Goal: Transaction & Acquisition: Purchase product/service

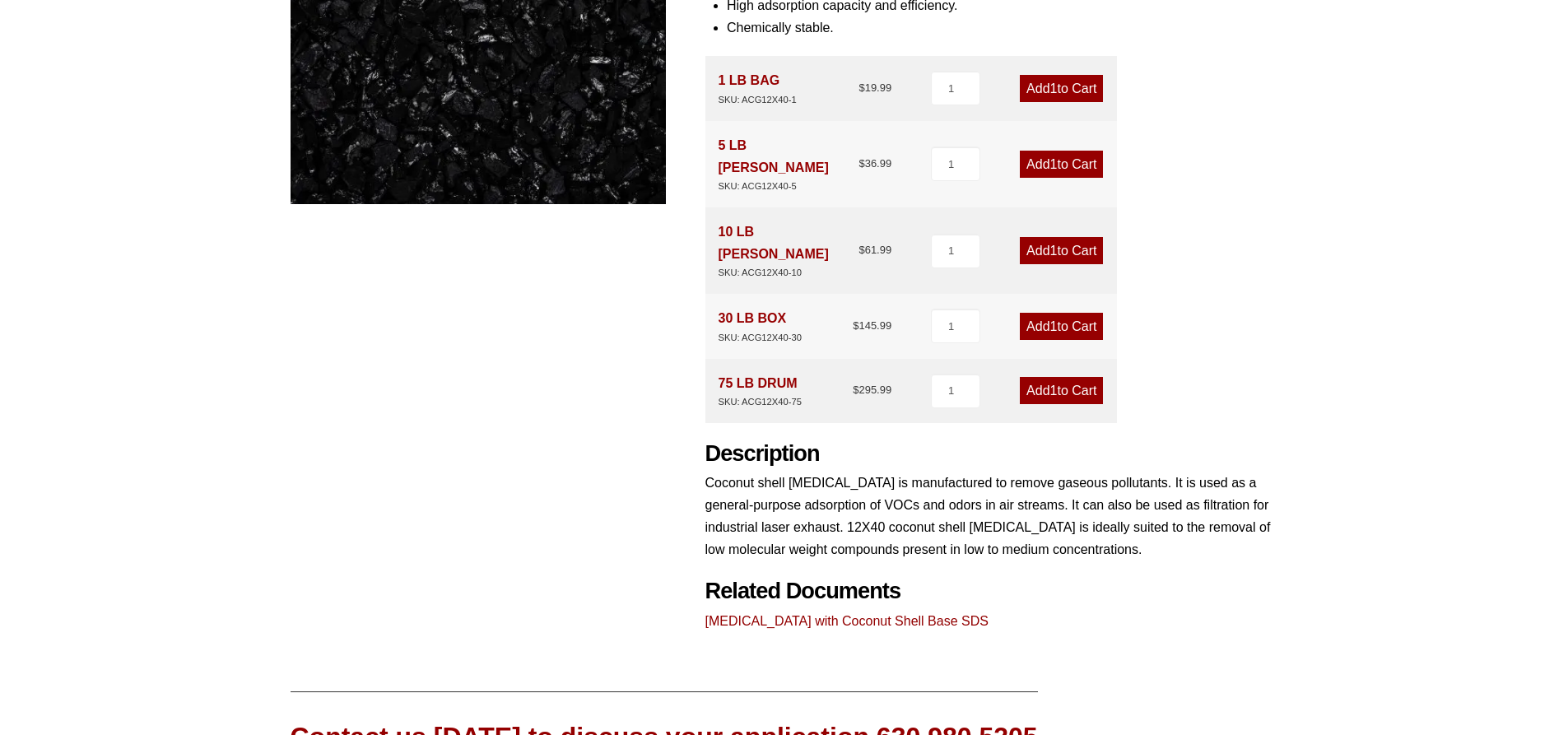
scroll to position [87, 0]
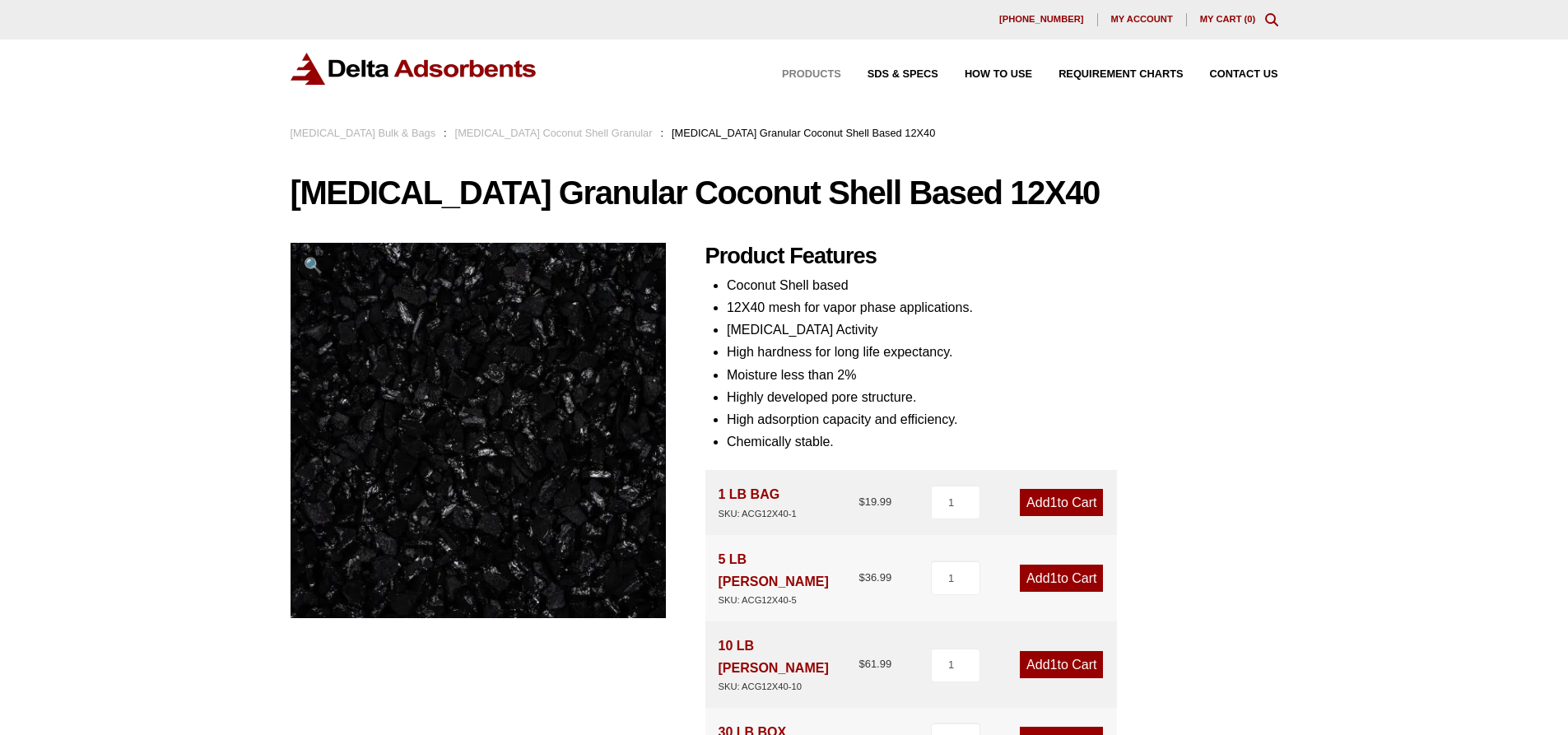
click at [815, 72] on span "Products" at bounding box center [812, 74] width 59 height 10
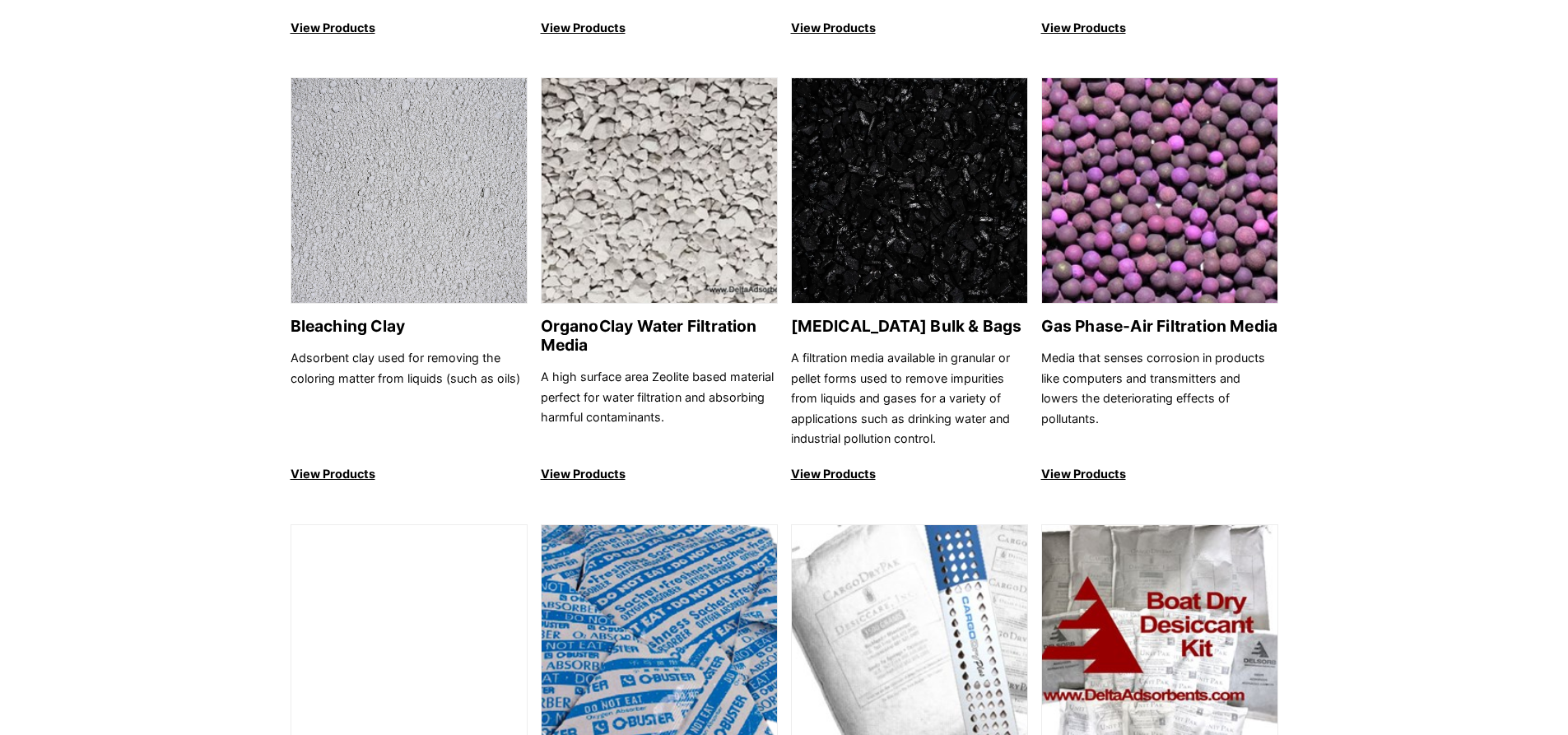
scroll to position [493, 0]
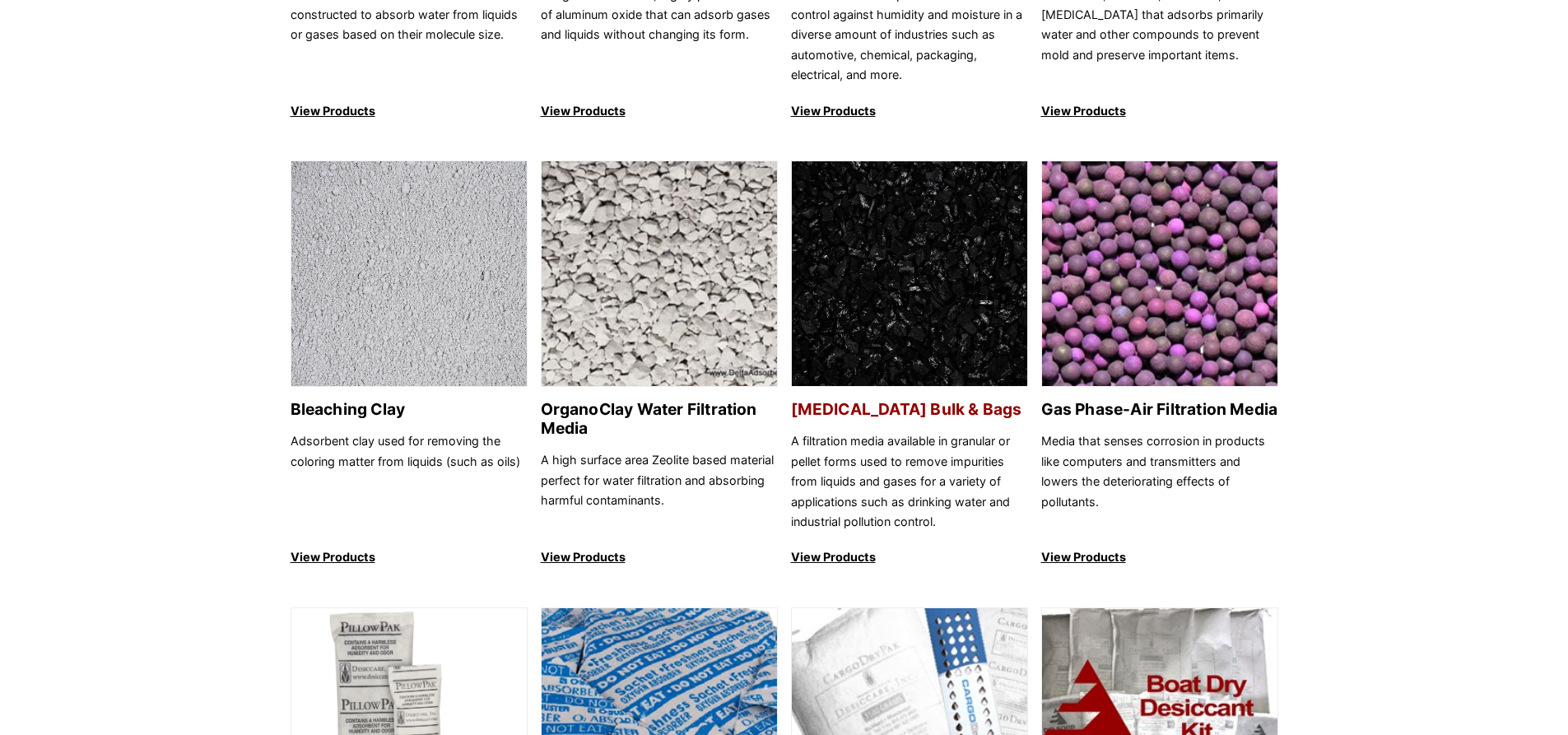
click at [826, 559] on p "View Products" at bounding box center [910, 556] width 237 height 20
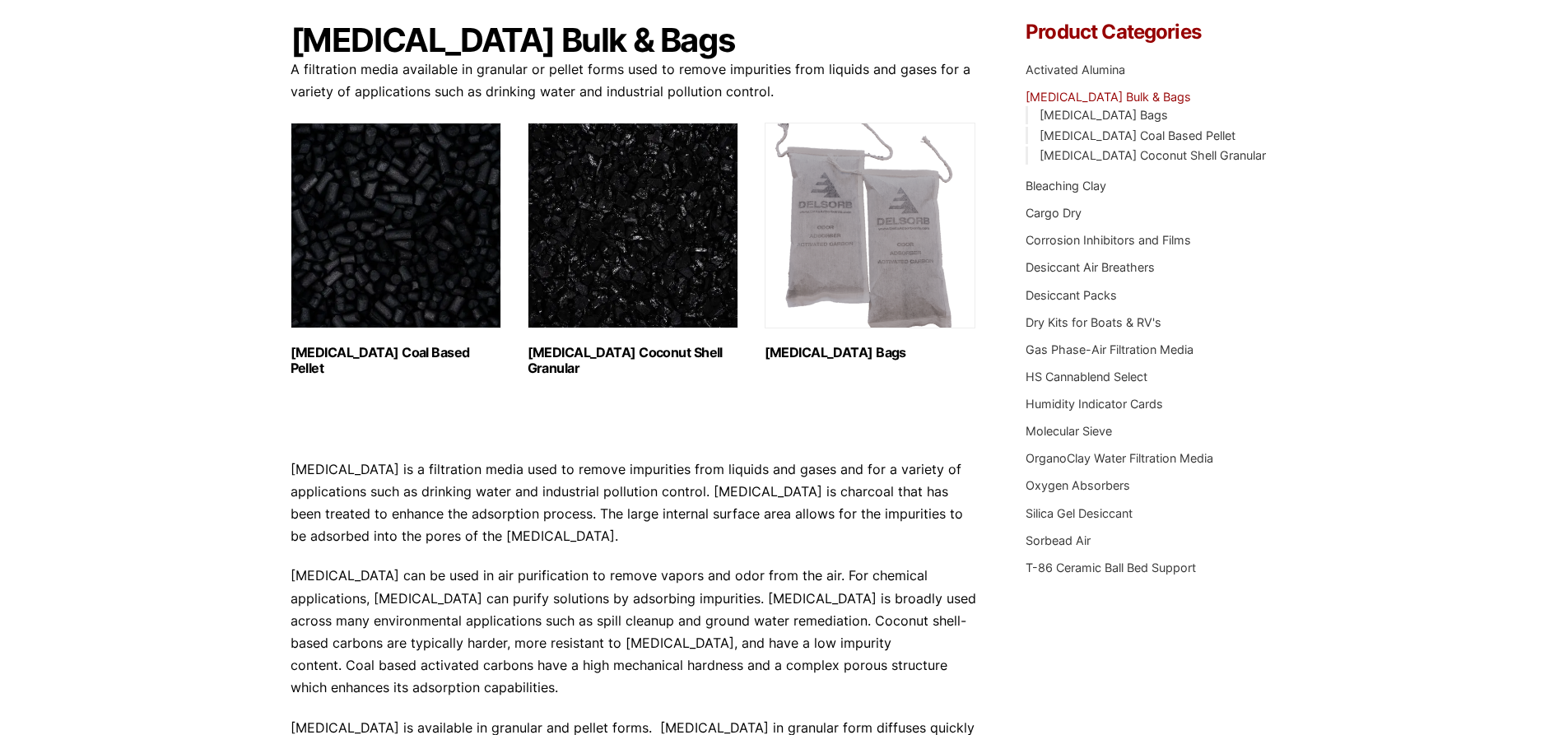
scroll to position [247, 0]
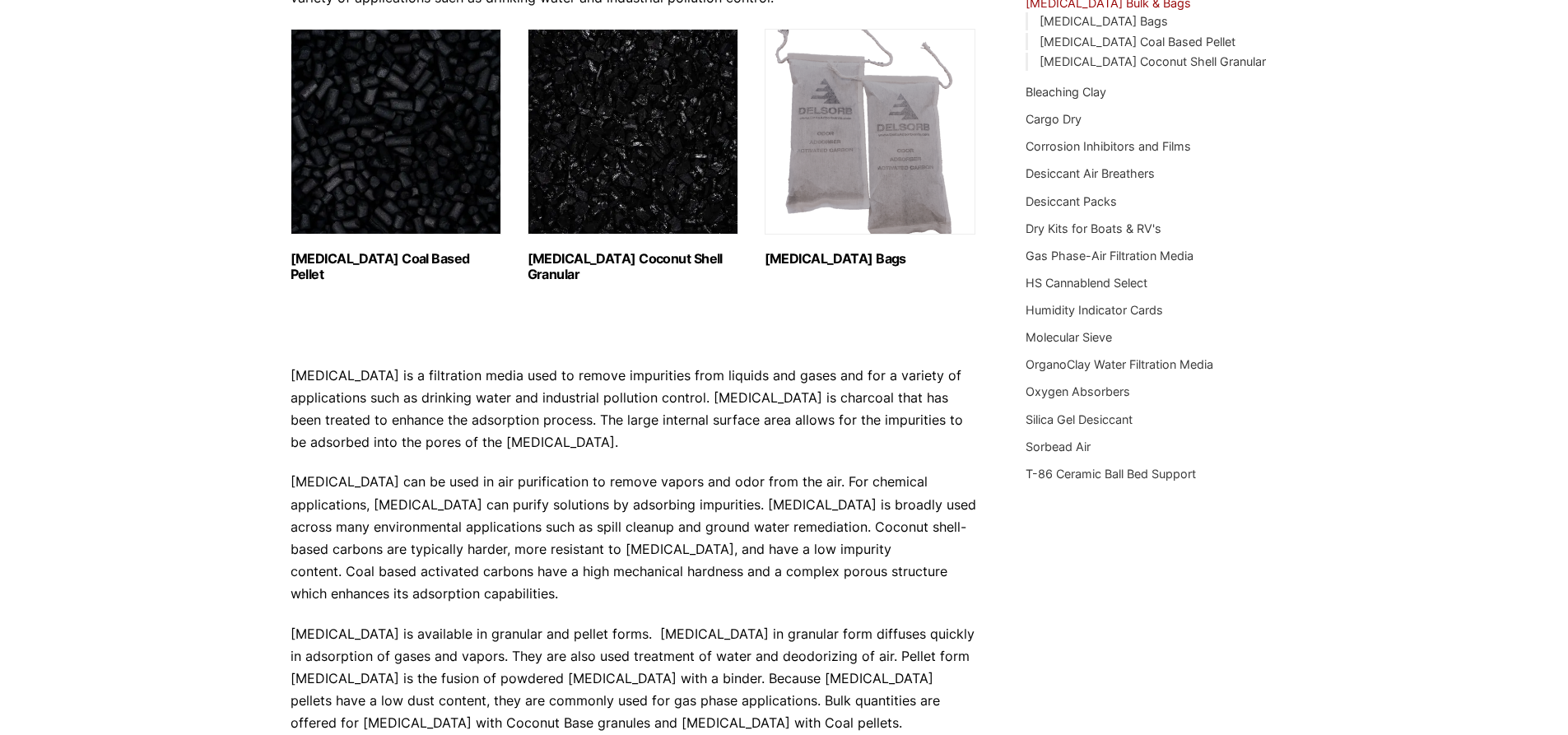
click at [835, 154] on img "Visit product category Activated Carbon Bags" at bounding box center [871, 131] width 211 height 205
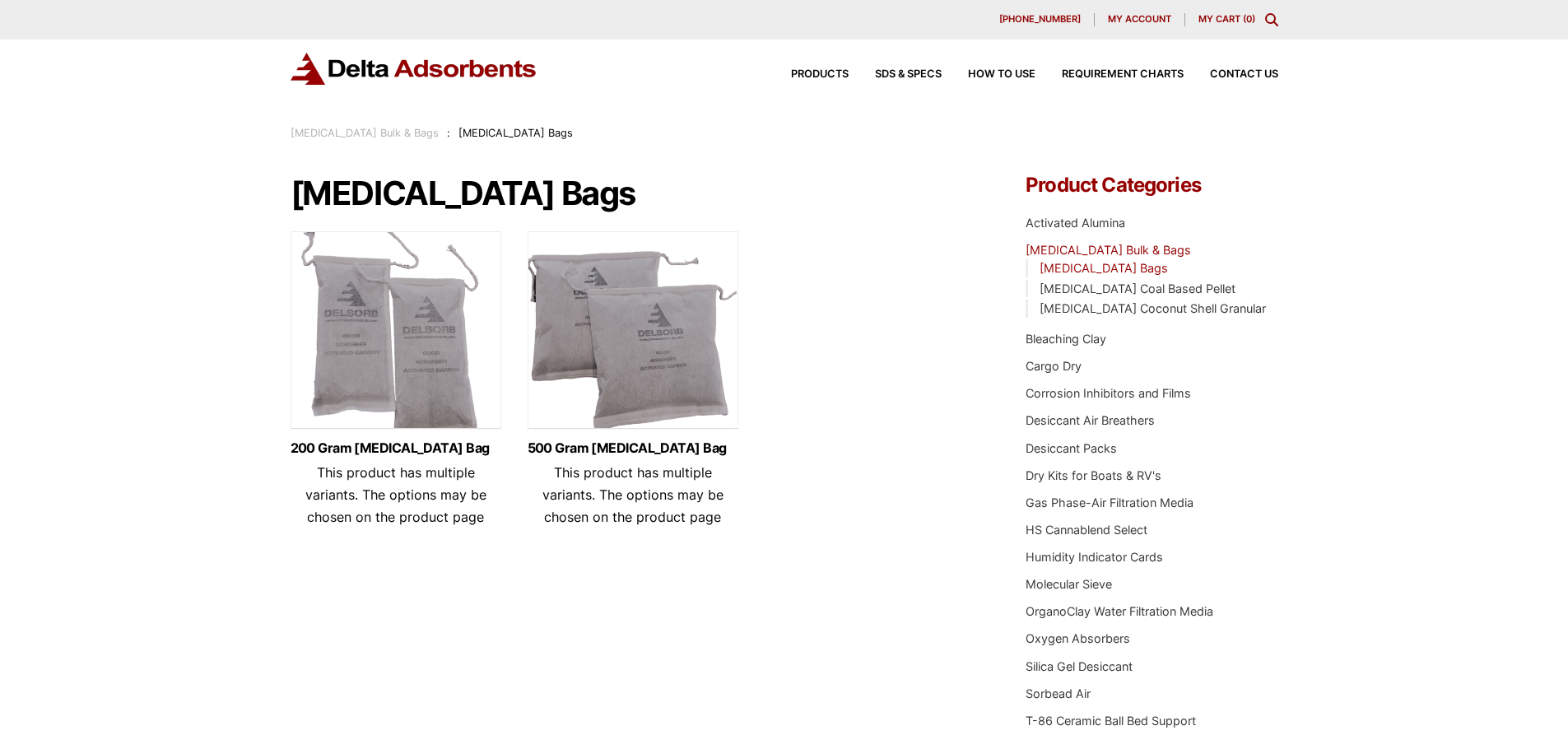
click at [647, 333] on img at bounding box center [634, 334] width 211 height 205
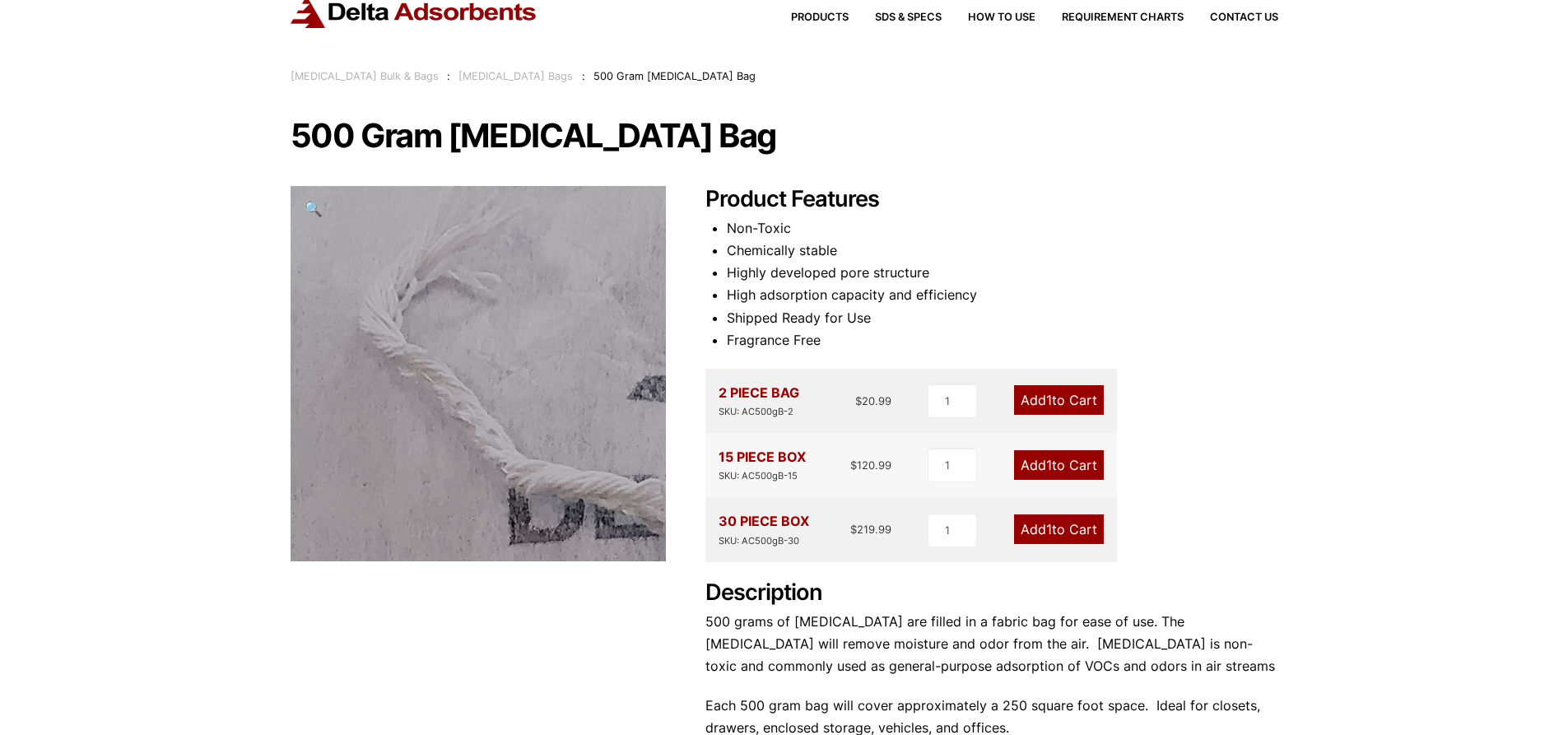
scroll to position [35, 0]
